Goal: Find specific page/section: Find specific page/section

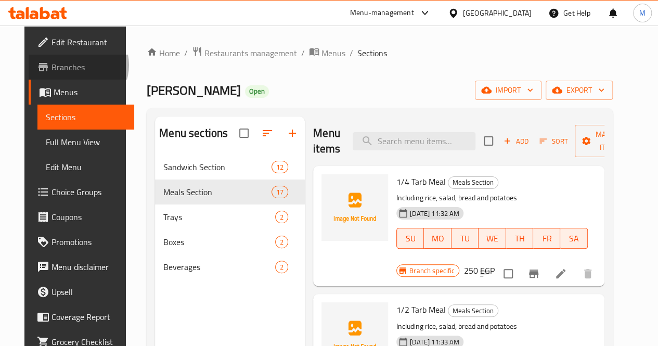
click at [53, 65] on span "Branches" at bounding box center [88, 67] width 74 height 12
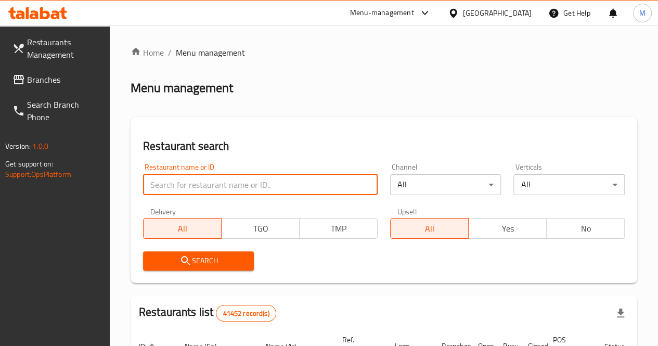
click at [197, 176] on input "search" at bounding box center [260, 184] width 235 height 21
paste input "693312"
type input "693312"
click button "Search" at bounding box center [198, 260] width 111 height 19
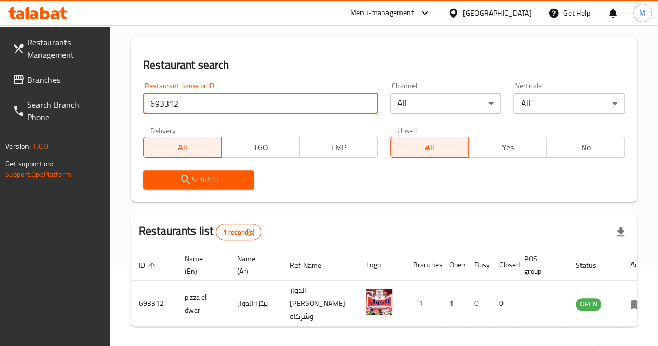
scroll to position [144, 0]
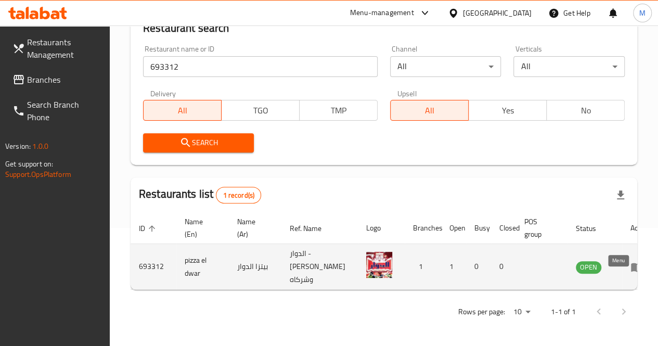
click at [631, 263] on icon "enhanced table" at bounding box center [636, 267] width 11 height 9
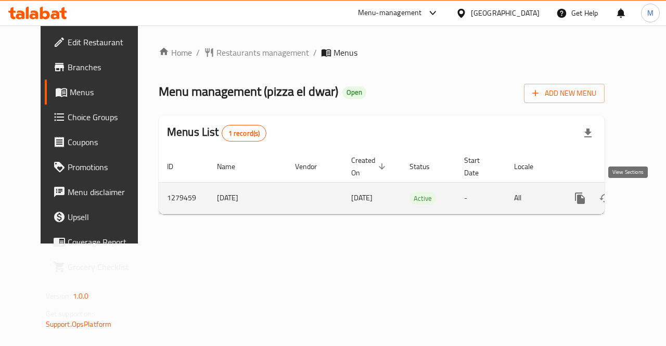
click at [649, 199] on icon "enhanced table" at bounding box center [655, 198] width 12 height 12
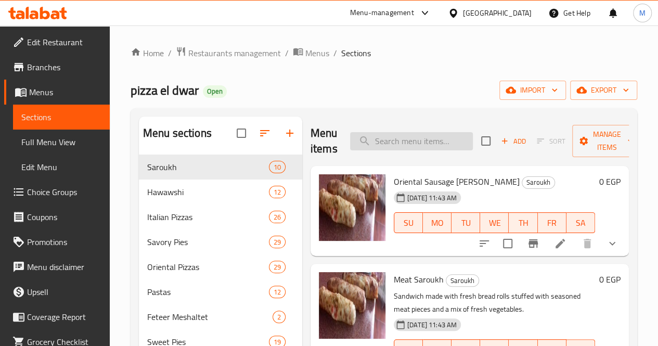
click at [379, 137] on input "search" at bounding box center [411, 141] width 123 height 18
click at [158, 53] on link "Home" at bounding box center [147, 53] width 33 height 12
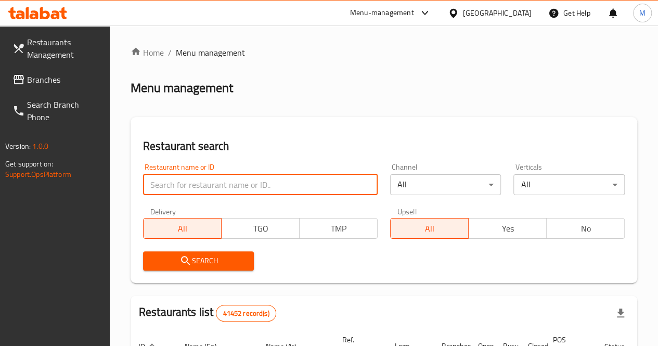
click at [189, 177] on input "search" at bounding box center [260, 184] width 235 height 21
paste input "700056"
type input "700056"
click button "Search" at bounding box center [198, 260] width 111 height 19
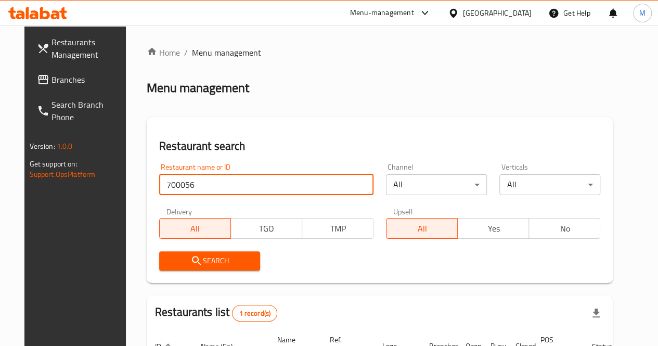
scroll to position [109, 0]
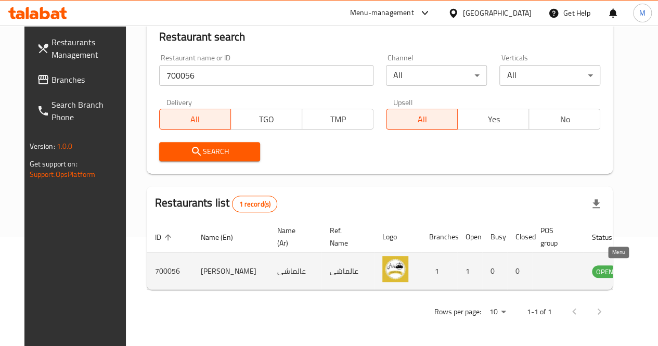
click at [647, 277] on icon "enhanced table" at bounding box center [653, 271] width 12 height 12
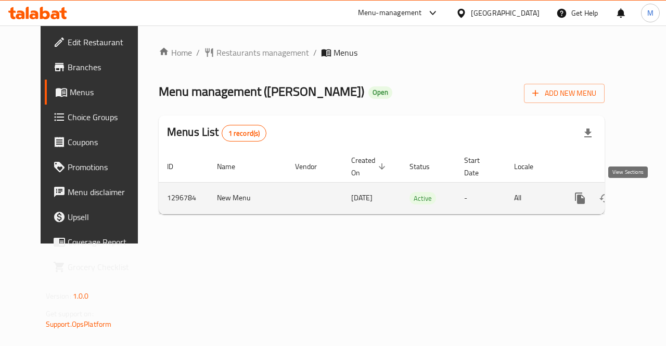
click at [649, 202] on icon "enhanced table" at bounding box center [655, 198] width 12 height 12
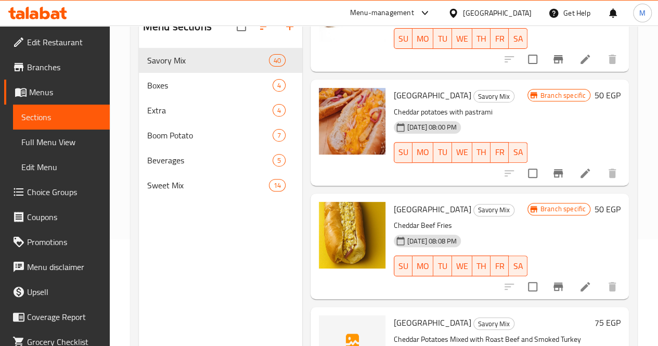
scroll to position [3788, 0]
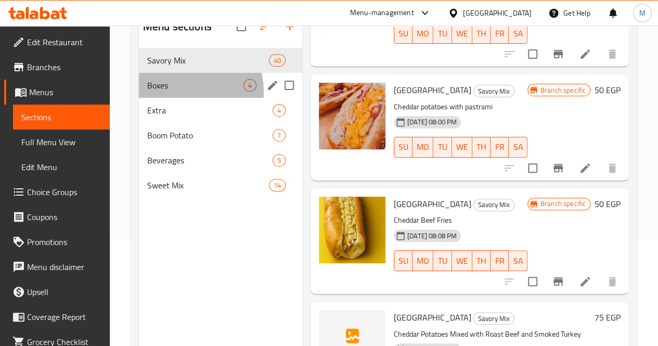
click at [176, 98] on div "Boxes 4" at bounding box center [220, 85] width 163 height 25
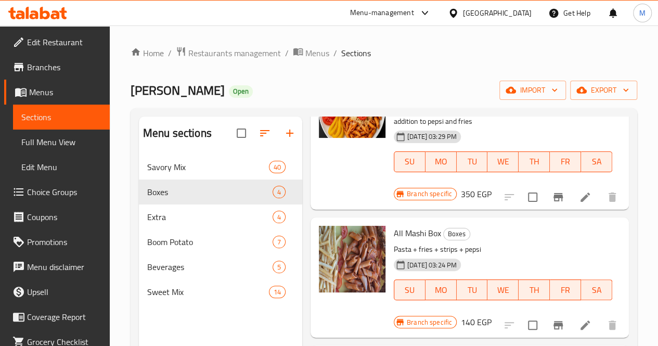
scroll to position [146, 0]
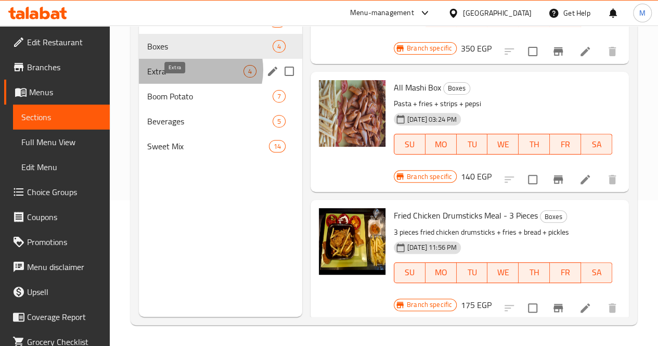
click at [192, 78] on span "Extra" at bounding box center [195, 71] width 96 height 12
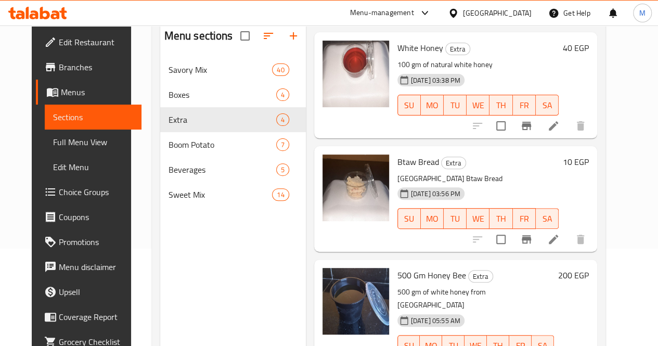
scroll to position [146, 0]
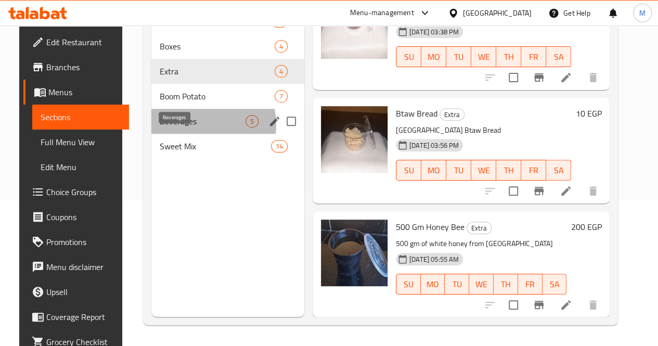
click at [187, 127] on span "Beverages" at bounding box center [203, 121] width 86 height 12
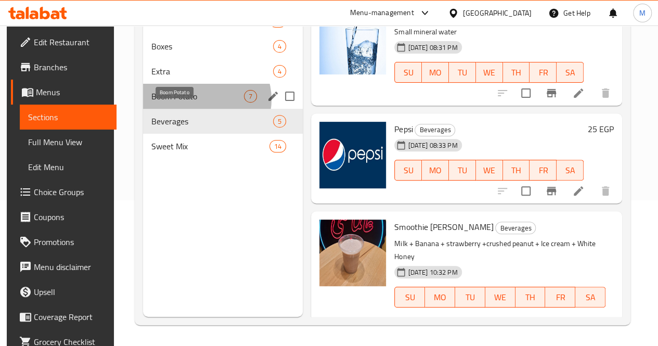
click at [202, 102] on span "Boom Potato" at bounding box center [197, 96] width 93 height 12
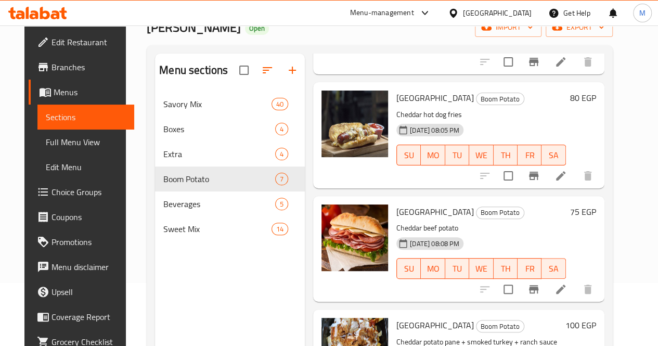
scroll to position [146, 0]
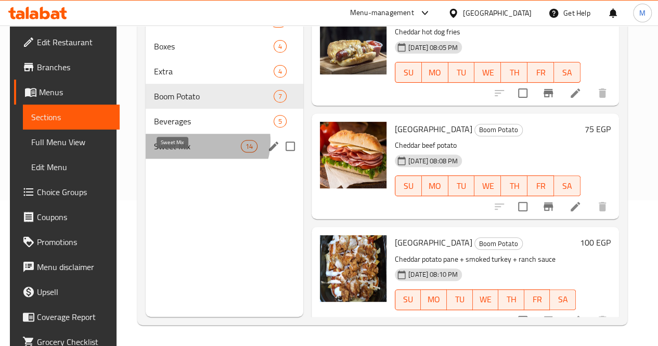
click at [198, 152] on span "Sweet Mix" at bounding box center [197, 146] width 87 height 12
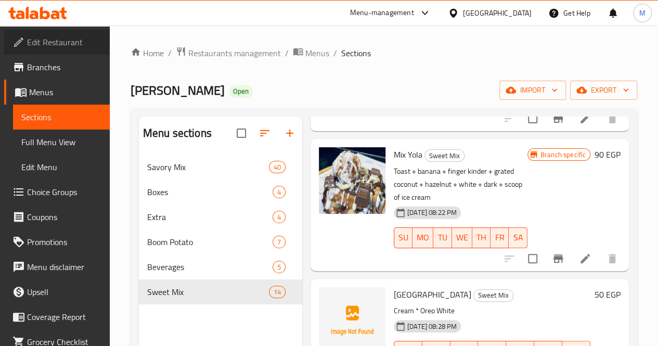
click at [58, 37] on span "Edit Restaurant" at bounding box center [64, 42] width 74 height 12
